Goal: Check status: Check status

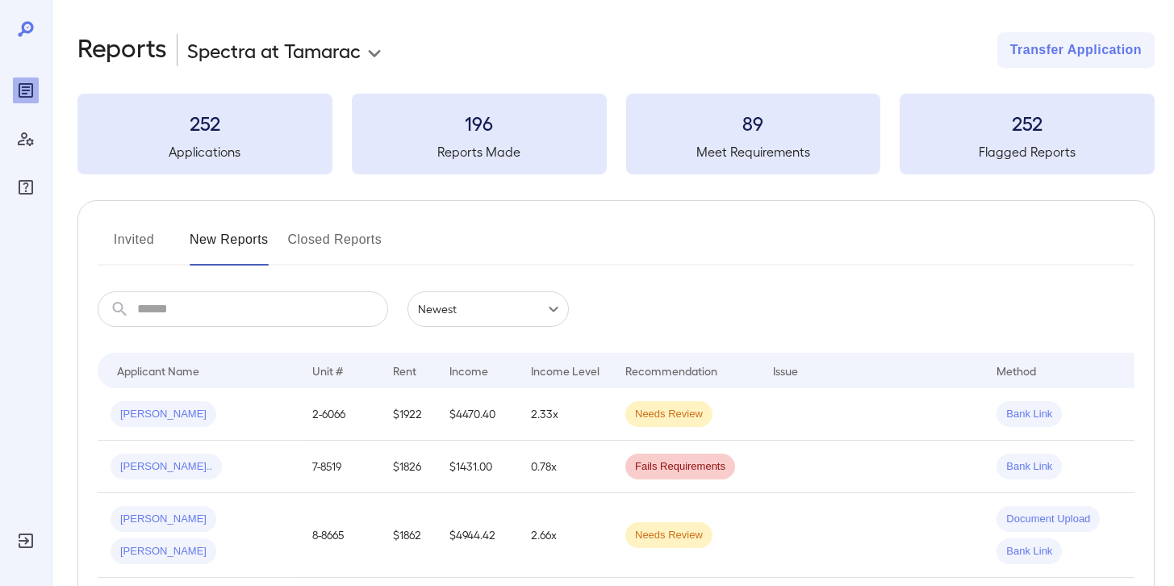
click at [217, 416] on div "[PERSON_NAME]" at bounding box center [199, 414] width 176 height 26
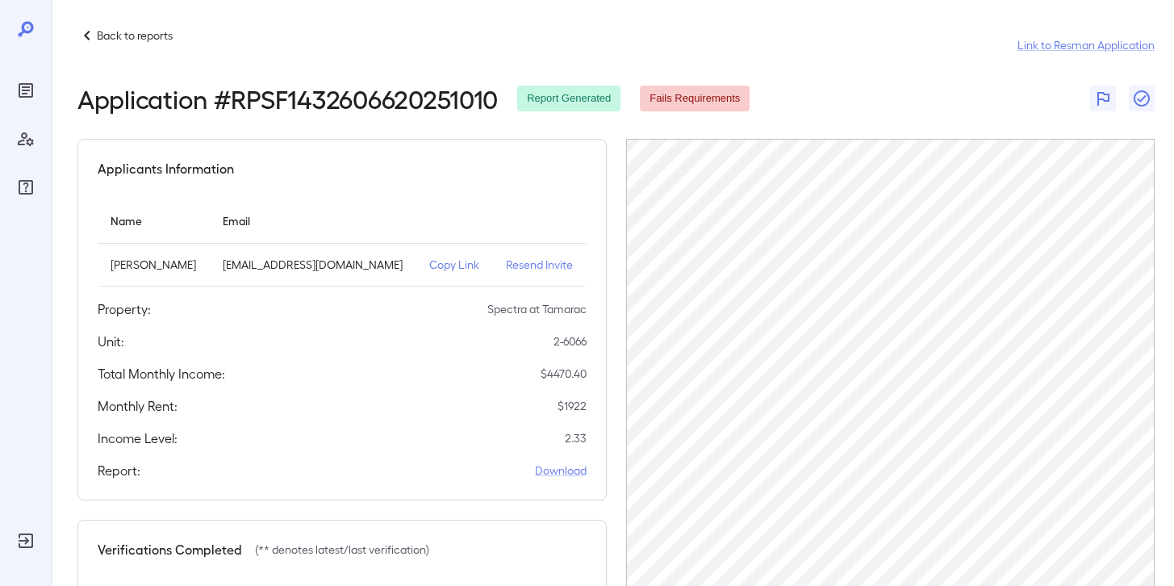
scroll to position [1, 0]
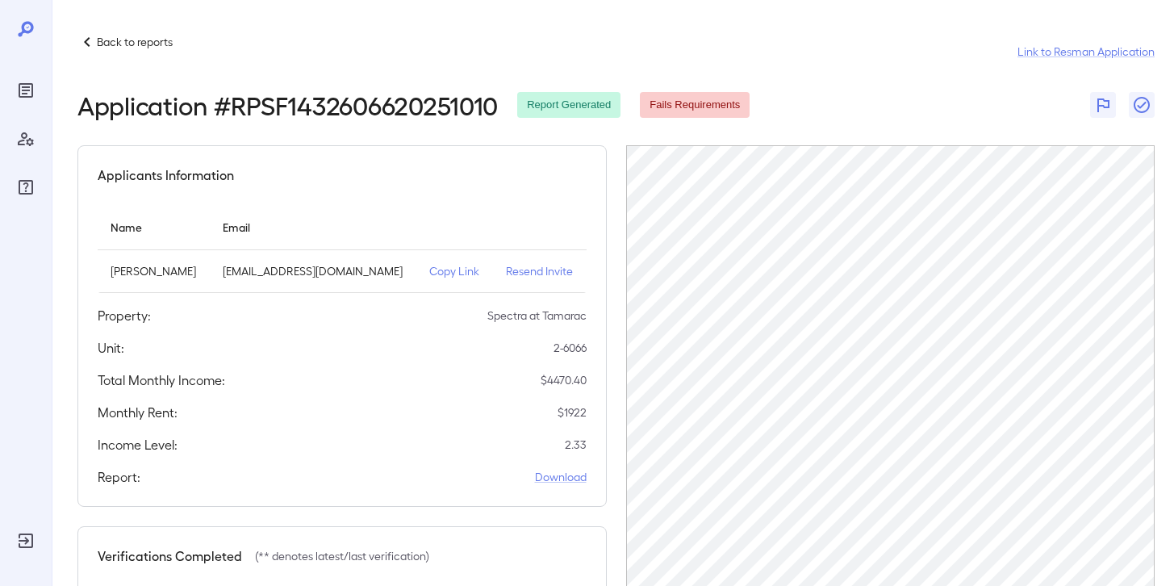
click at [135, 41] on p "Back to reports" at bounding box center [135, 42] width 76 height 16
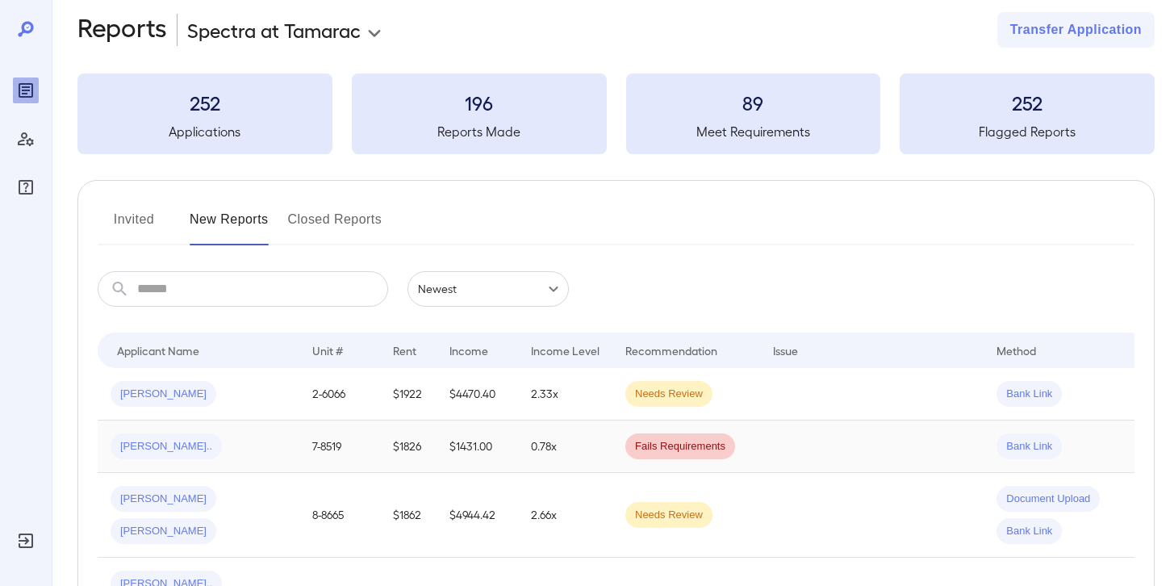
scroll to position [32, 0]
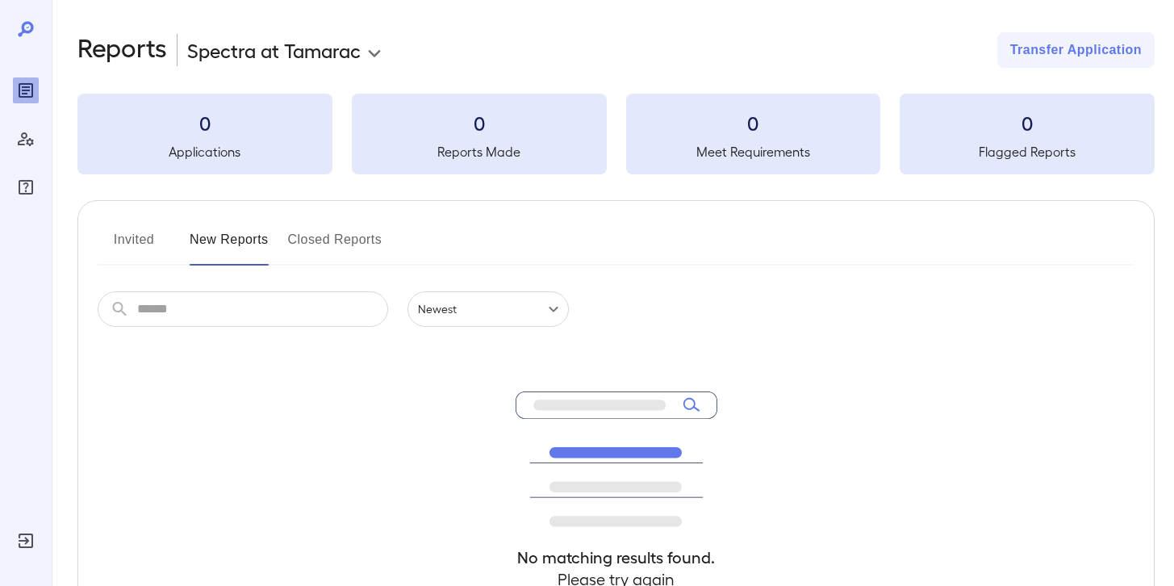
scroll to position [33, 0]
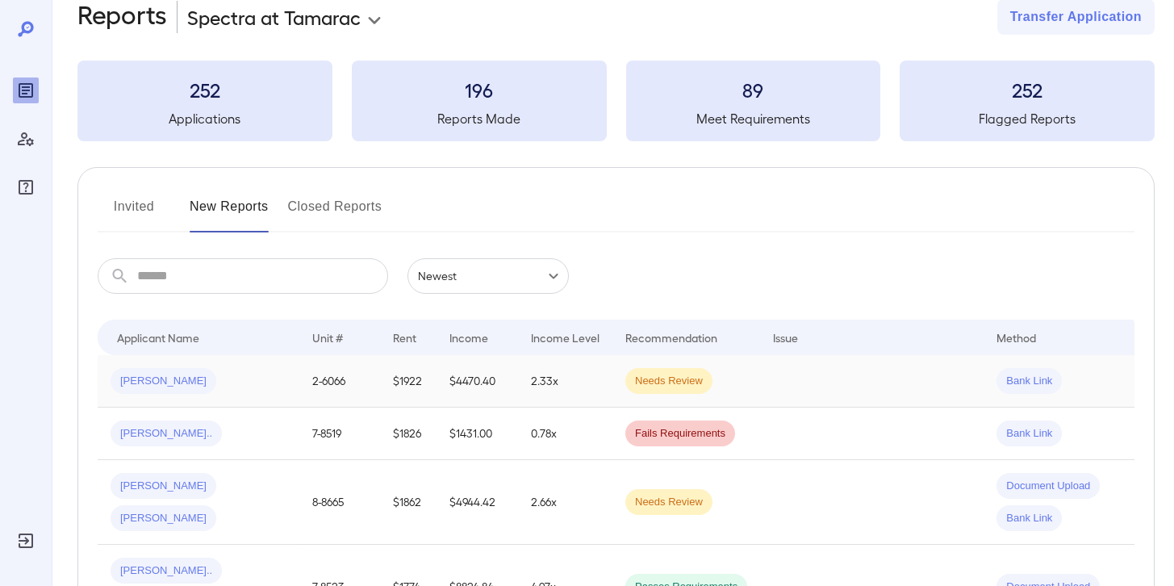
click at [276, 395] on td "[PERSON_NAME]" at bounding box center [199, 381] width 202 height 52
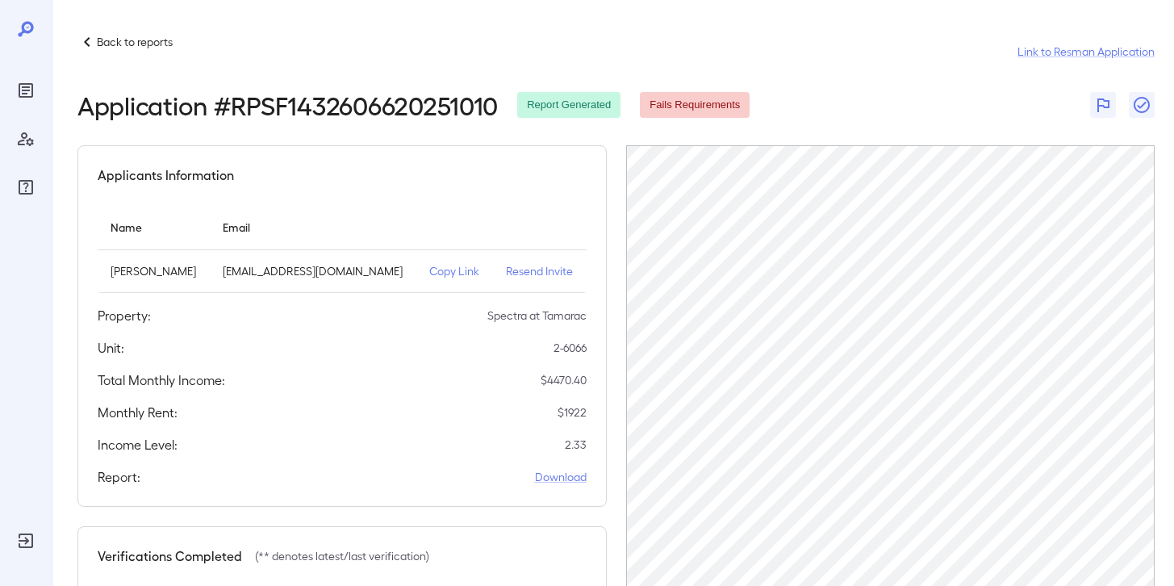
click at [158, 46] on p "Back to reports" at bounding box center [135, 42] width 76 height 16
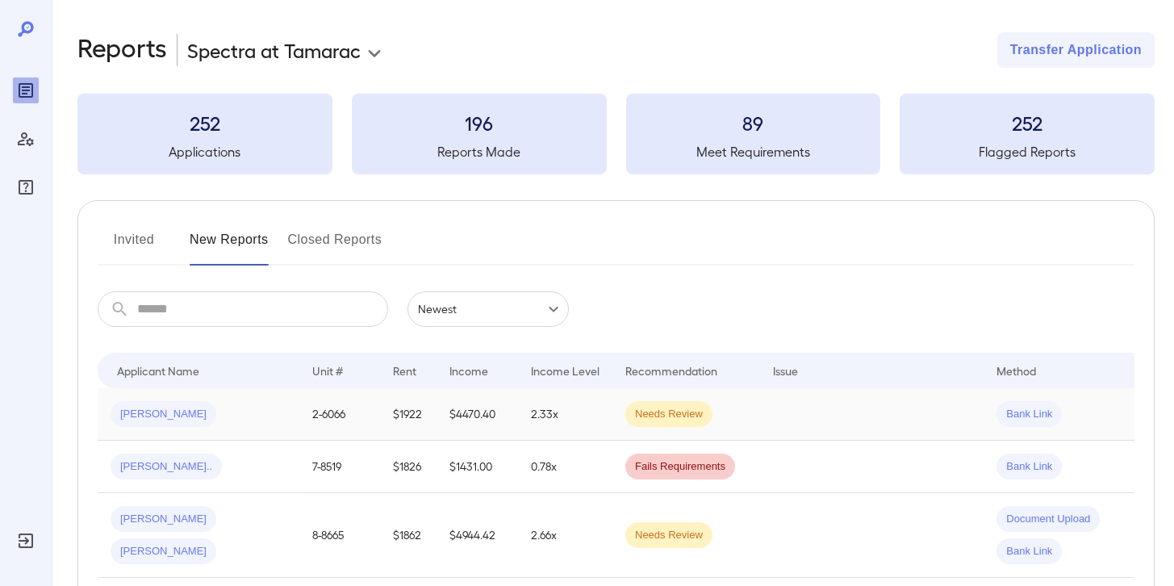
click at [298, 418] on td "[PERSON_NAME]" at bounding box center [199, 414] width 202 height 52
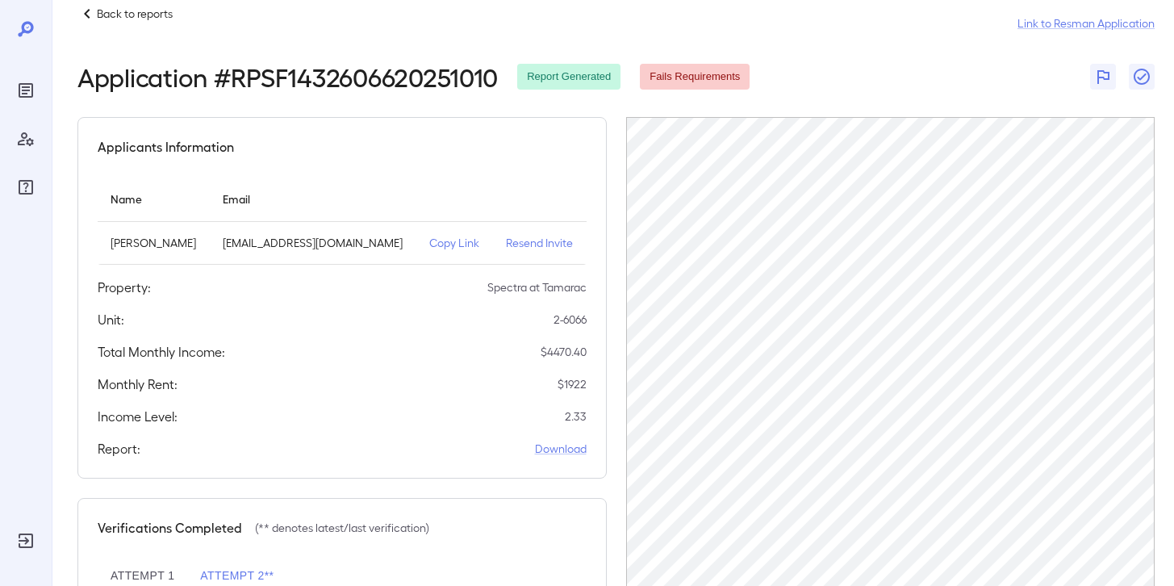
scroll to position [36, 0]
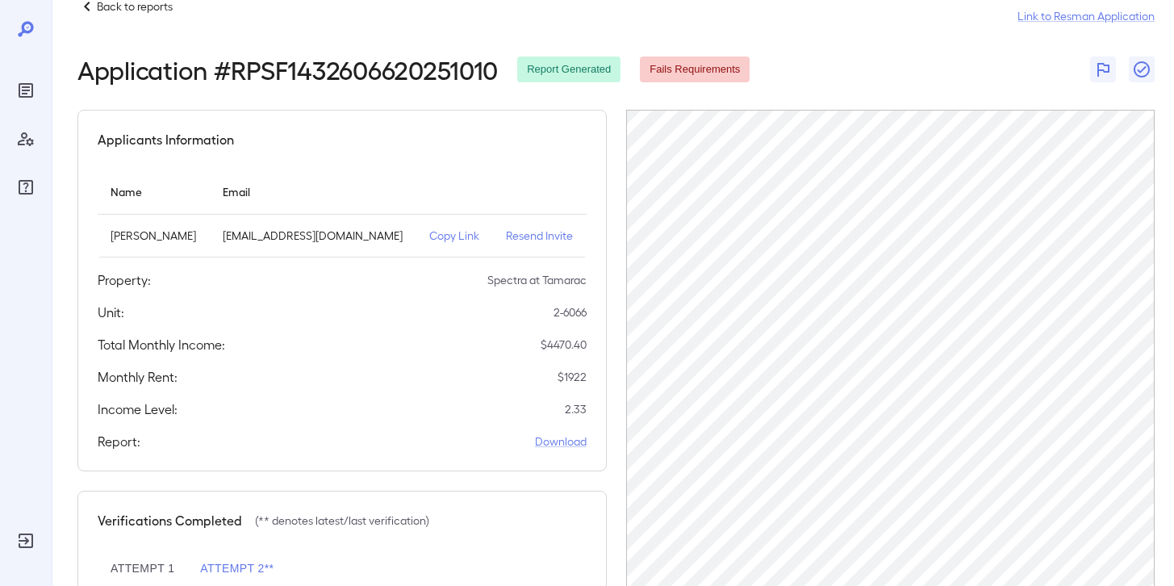
click at [139, 12] on p "Back to reports" at bounding box center [135, 6] width 76 height 16
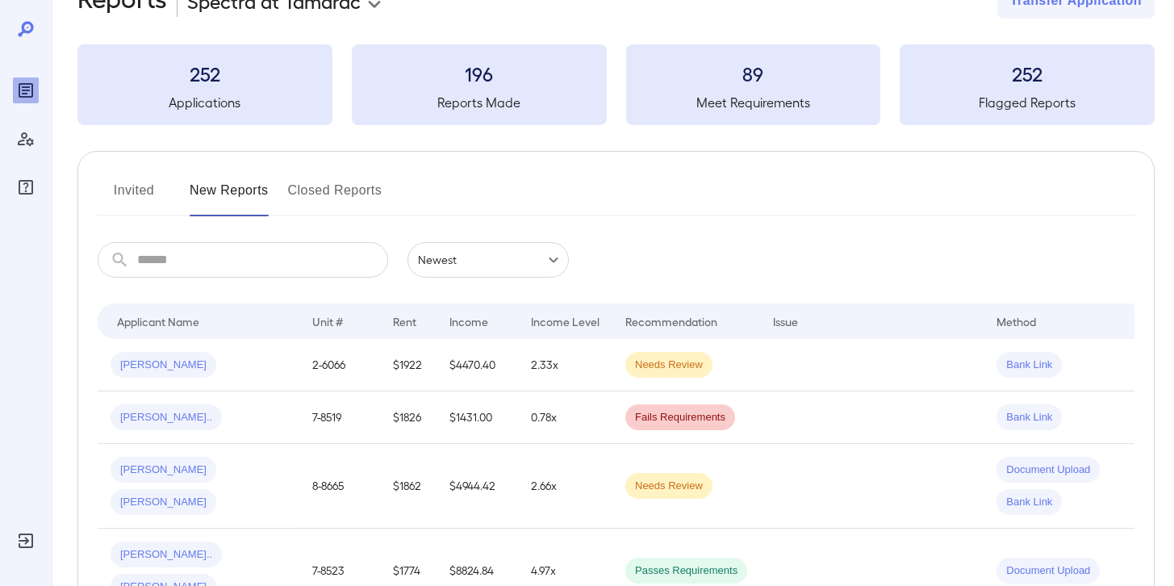
scroll to position [49, 0]
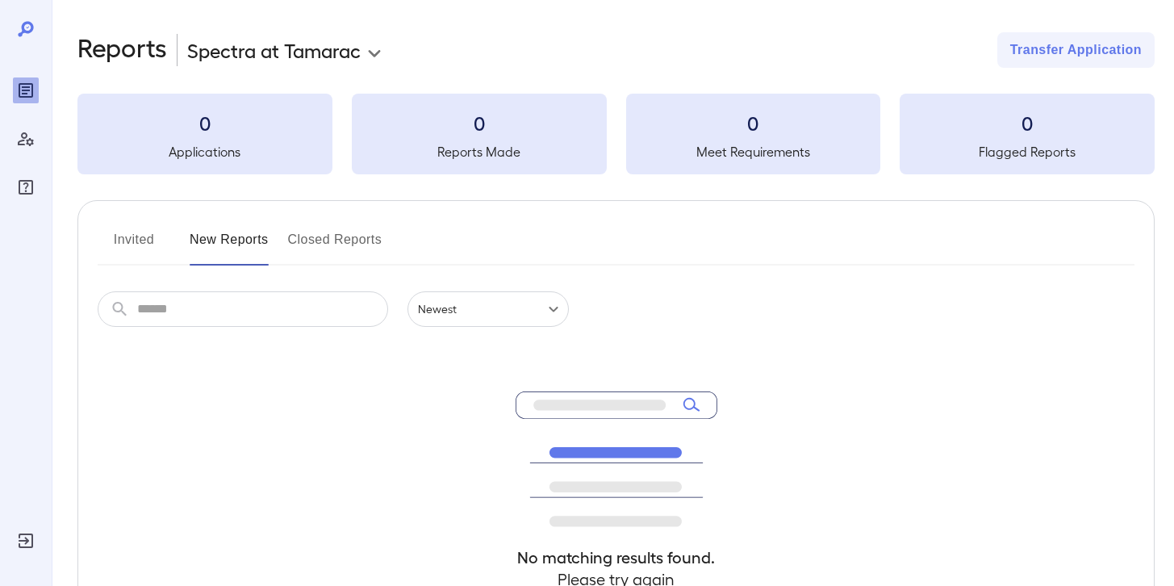
scroll to position [50, 0]
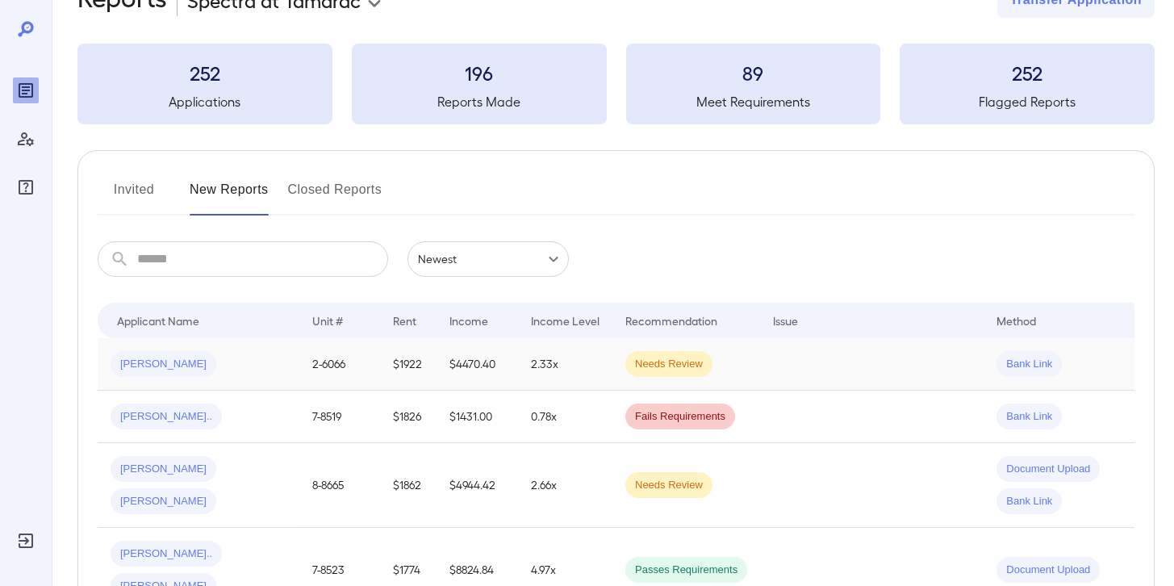
click at [265, 384] on td "[PERSON_NAME]" at bounding box center [199, 364] width 202 height 52
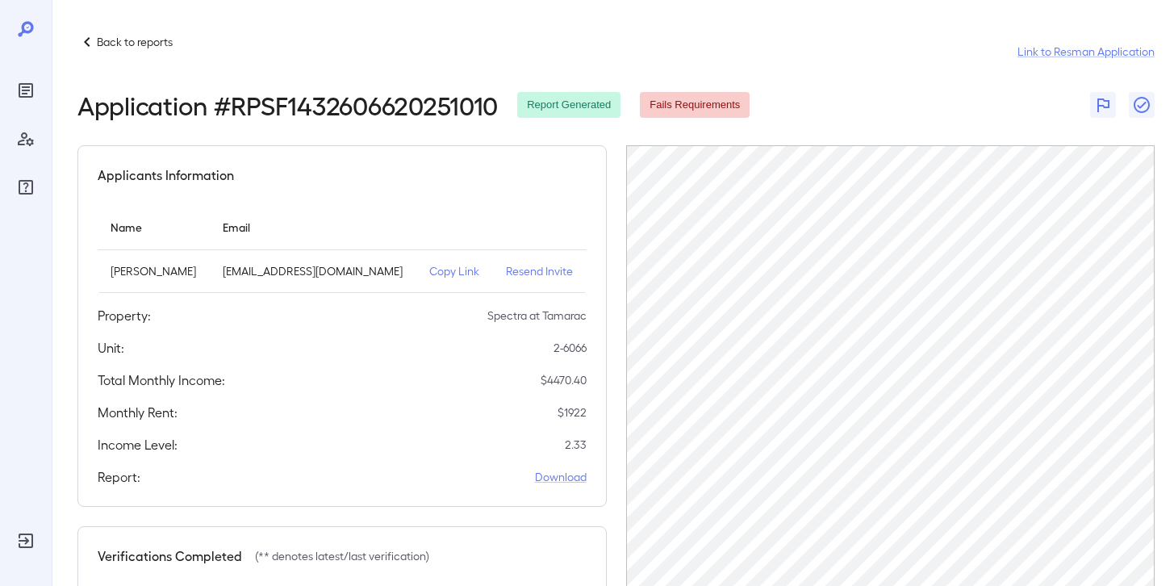
click at [115, 40] on p "Back to reports" at bounding box center [135, 42] width 76 height 16
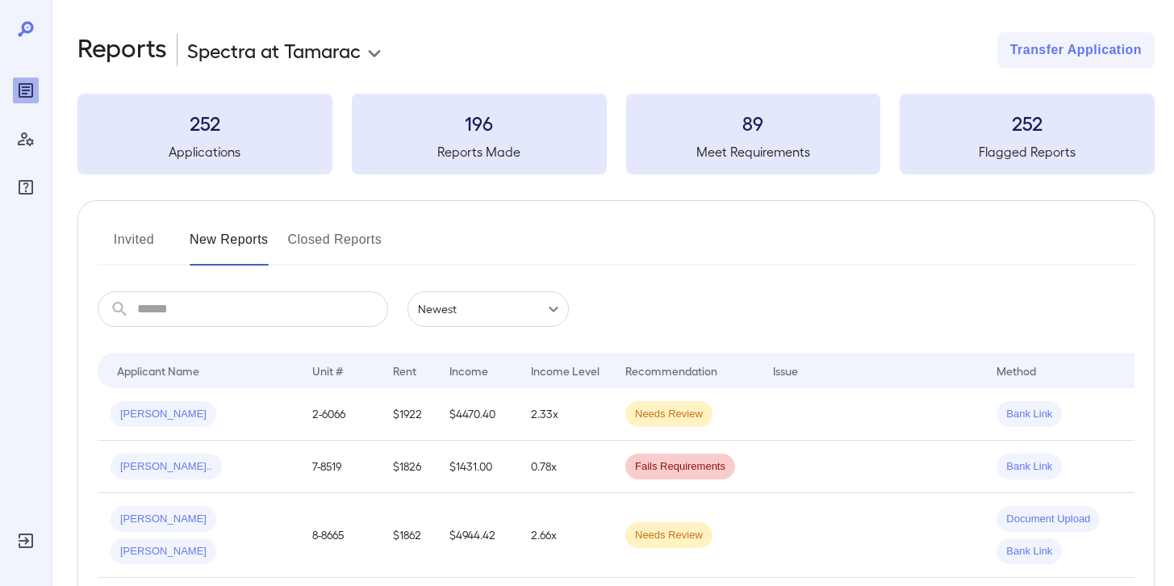
click at [274, 421] on div "[PERSON_NAME]" at bounding box center [199, 414] width 176 height 26
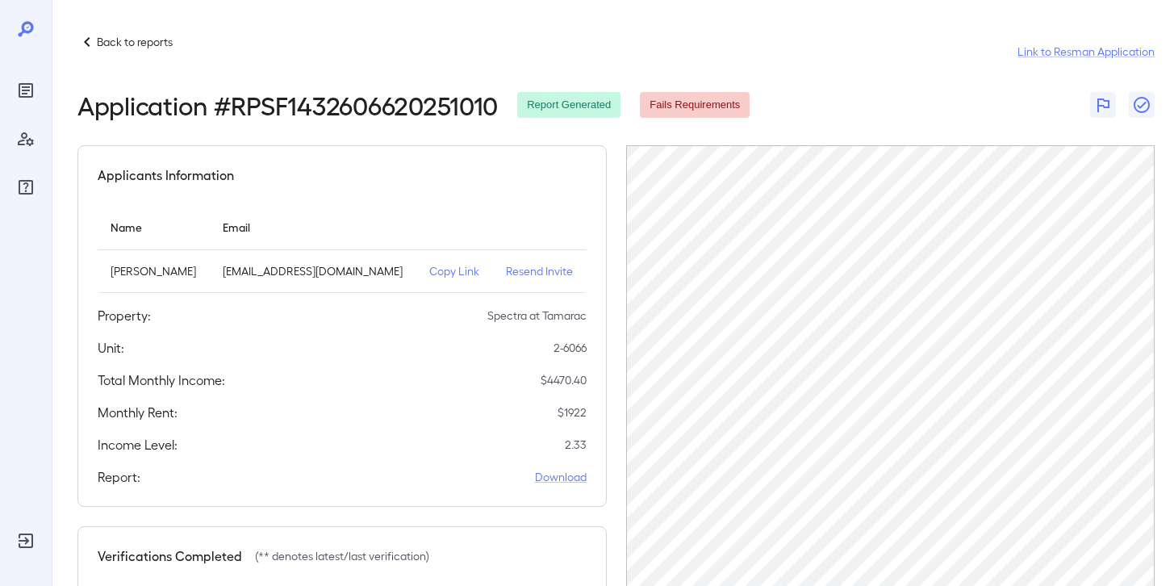
click at [109, 32] on div "Back to reports" at bounding box center [124, 41] width 95 height 19
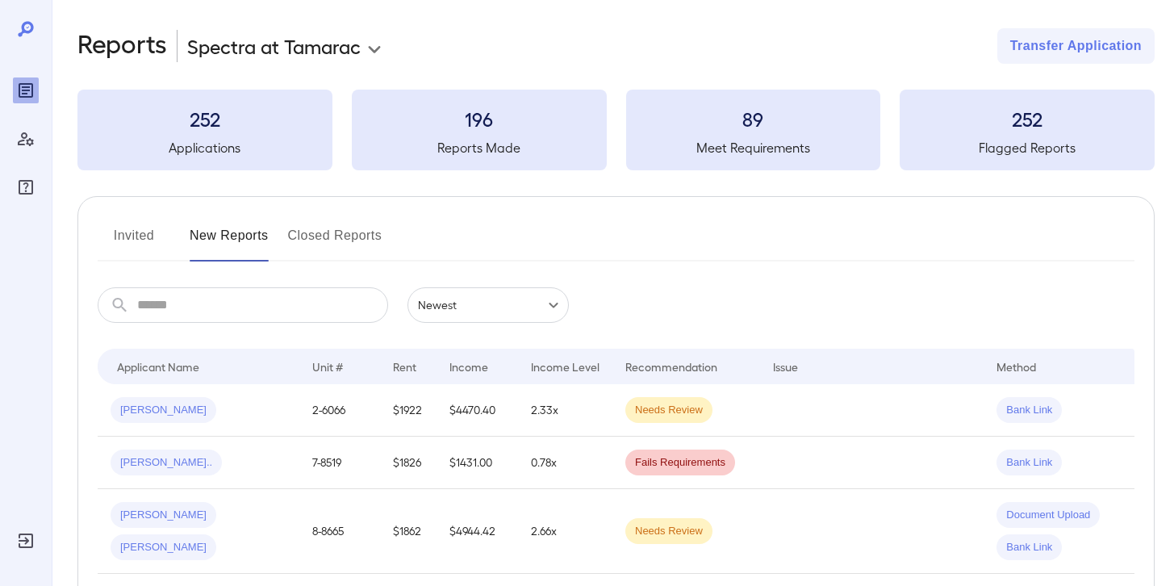
scroll to position [6, 0]
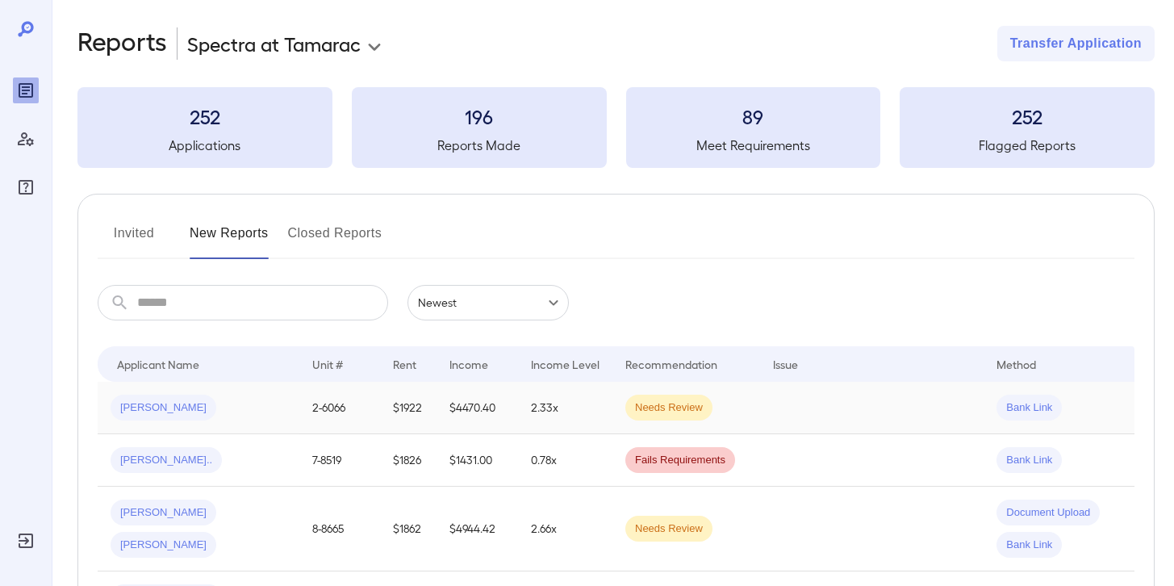
click at [153, 396] on div "[PERSON_NAME]" at bounding box center [164, 408] width 106 height 26
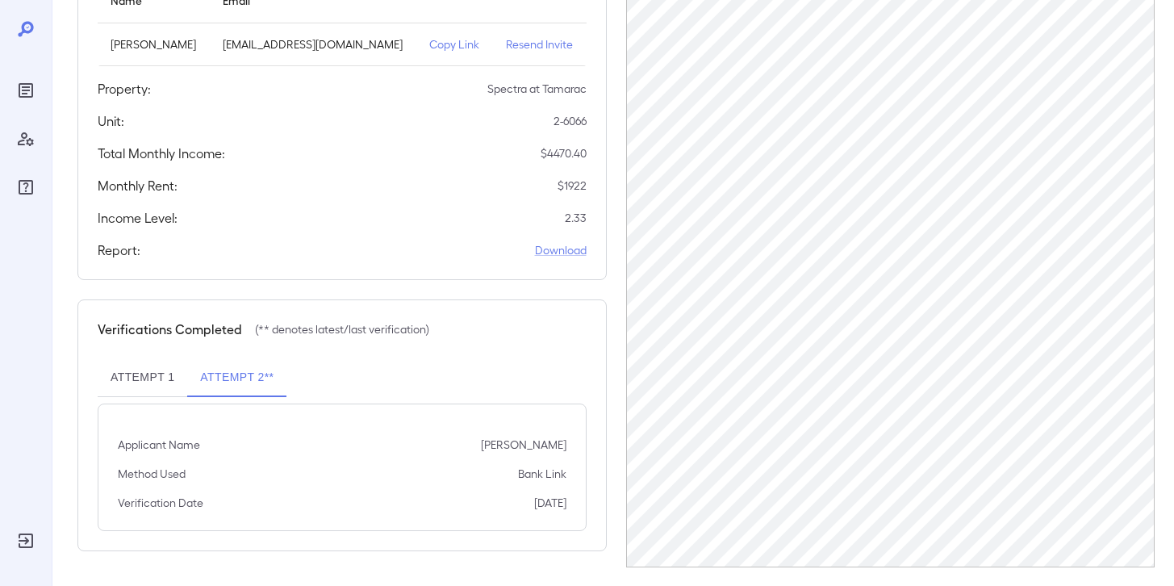
scroll to position [209, 0]
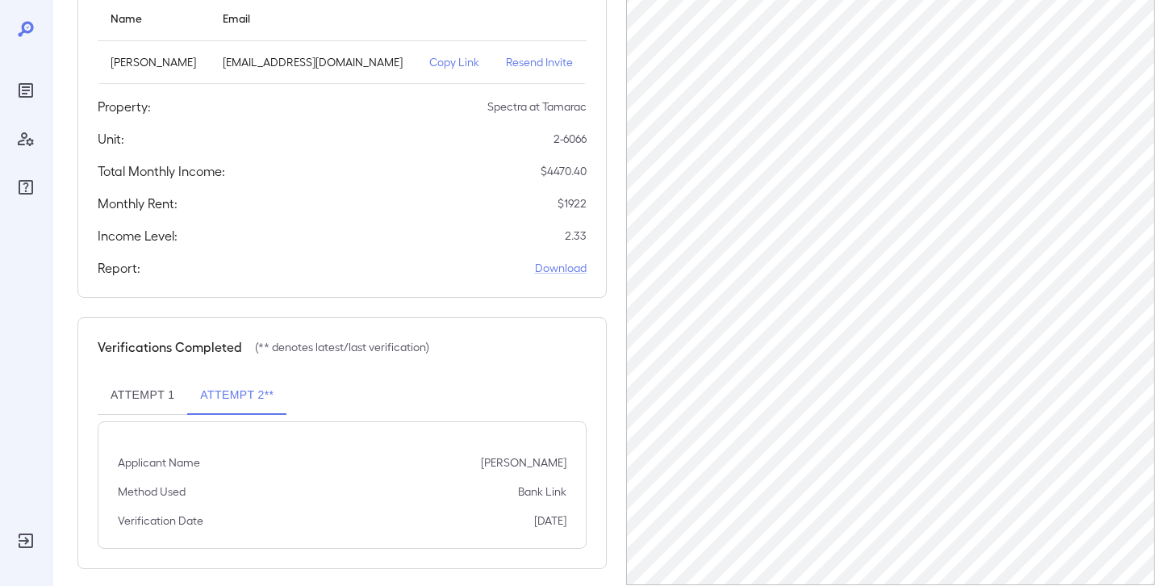
click at [148, 415] on button "Attempt 1" at bounding box center [143, 395] width 90 height 39
click at [234, 414] on button "Attempt 2**" at bounding box center [236, 395] width 99 height 39
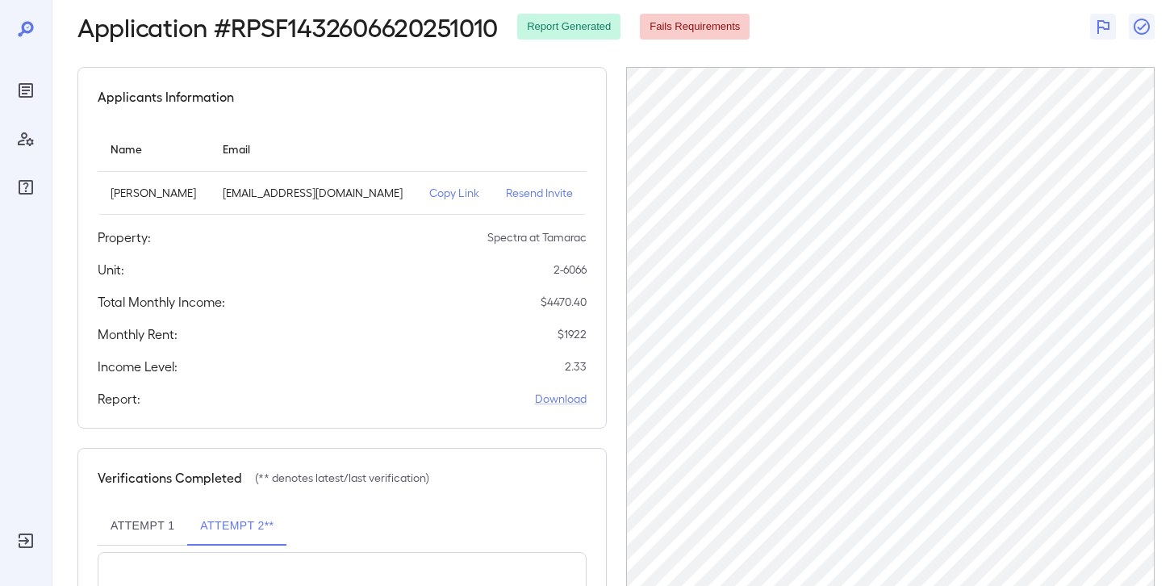
scroll to position [0, 0]
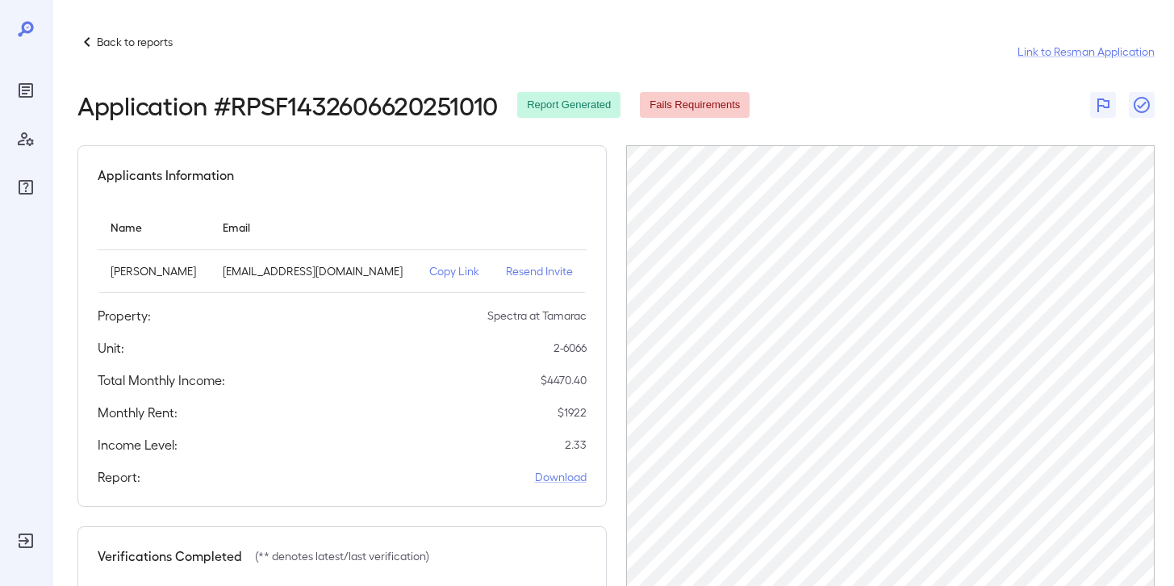
click at [147, 38] on p "Back to reports" at bounding box center [135, 42] width 76 height 16
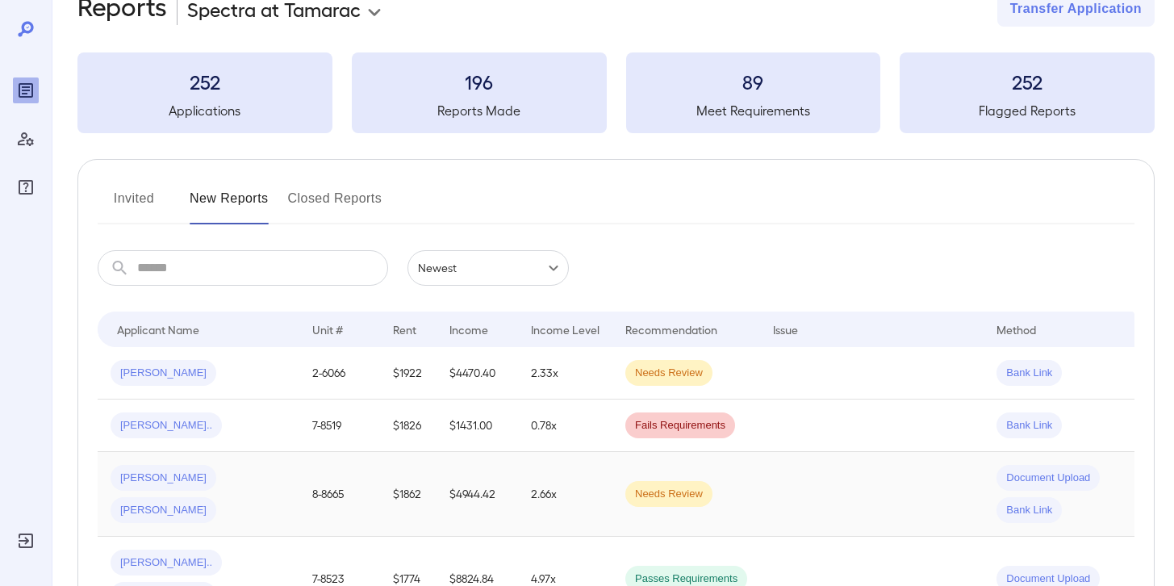
scroll to position [121, 0]
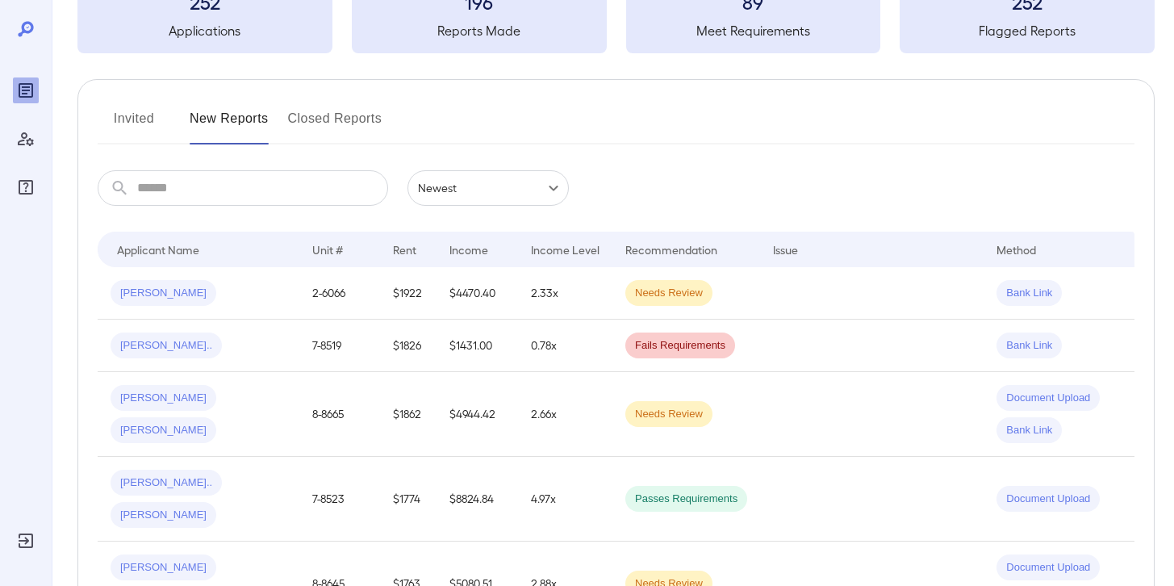
drag, startPoint x: 242, startPoint y: 299, endPoint x: 237, endPoint y: 290, distance: 10.8
click at [242, 298] on div "[PERSON_NAME]" at bounding box center [199, 293] width 176 height 26
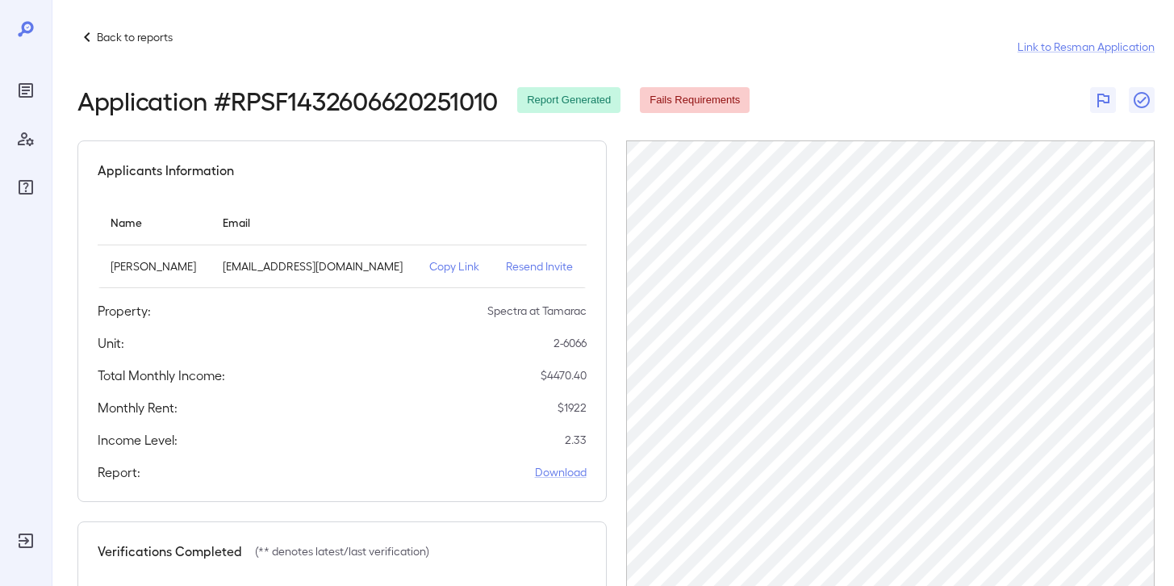
scroll to position [6, 0]
click at [166, 33] on p "Back to reports" at bounding box center [135, 35] width 76 height 16
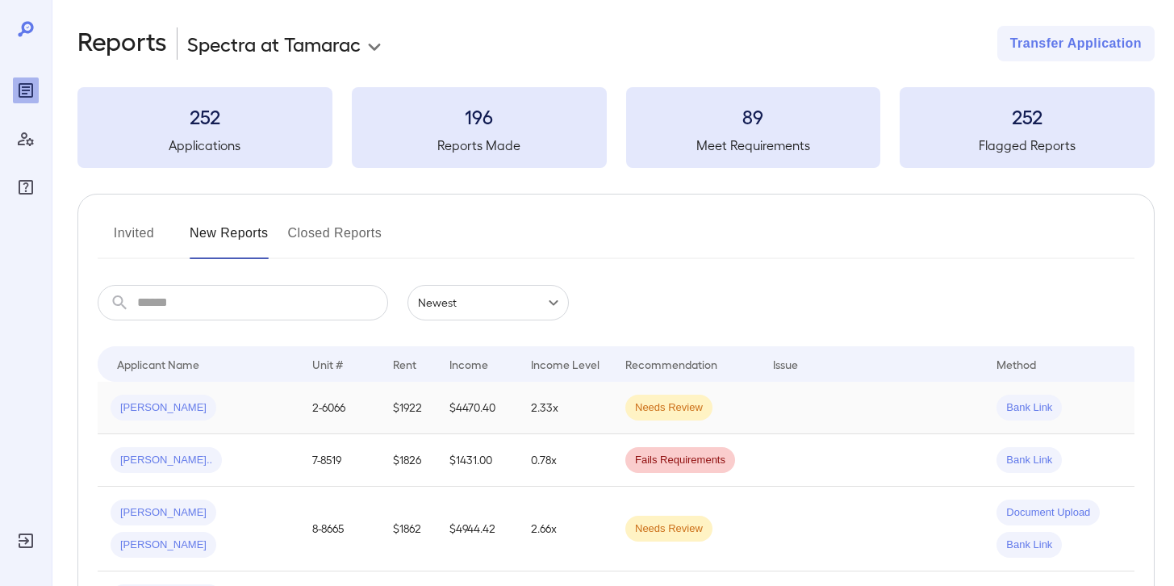
click at [204, 420] on div "[PERSON_NAME]" at bounding box center [199, 408] width 176 height 26
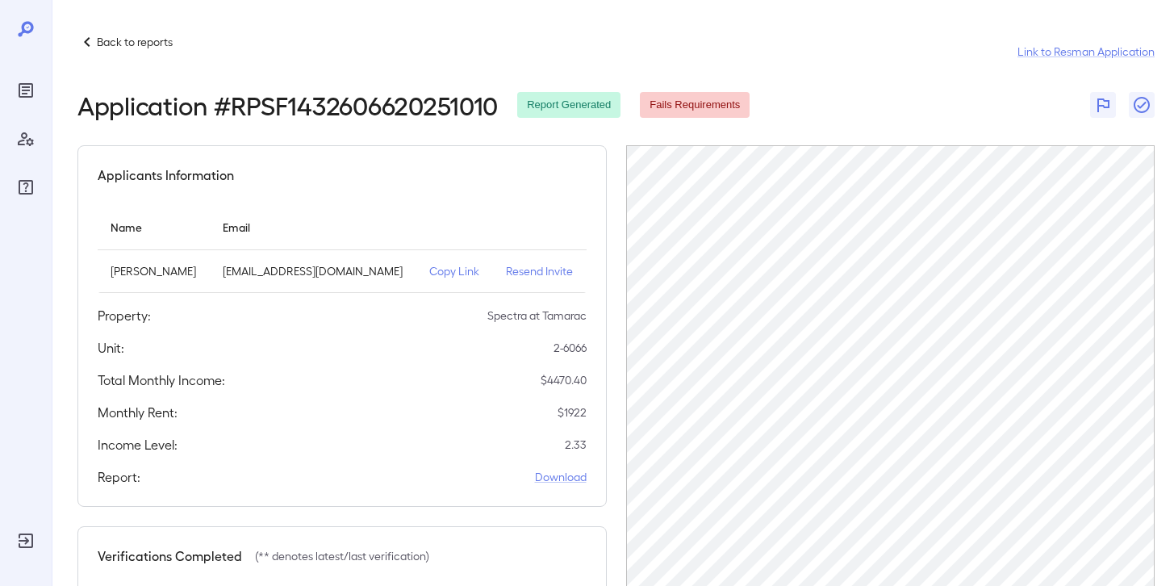
click at [139, 42] on p "Back to reports" at bounding box center [135, 42] width 76 height 16
